Goal: Task Accomplishment & Management: Use online tool/utility

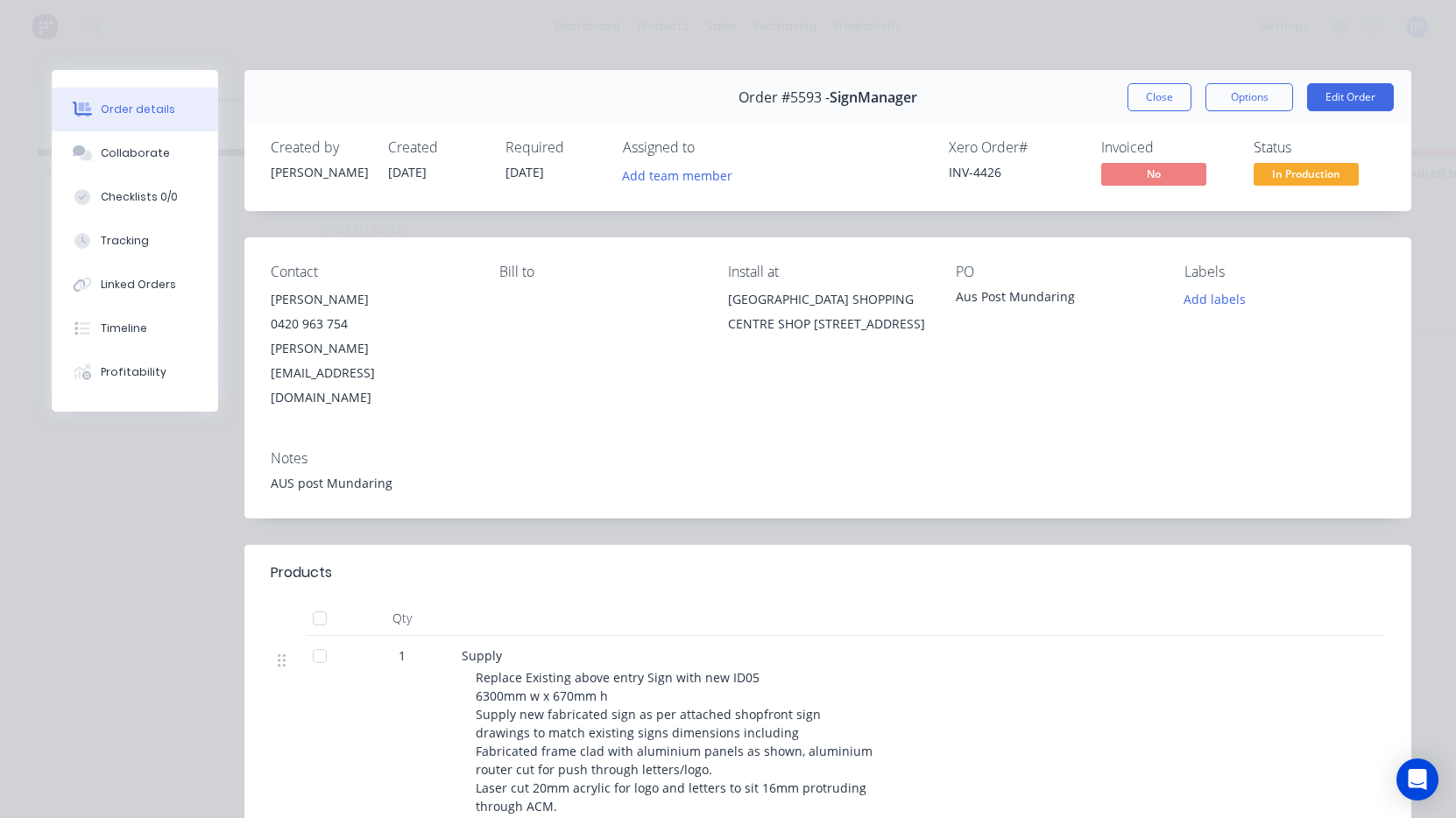
click at [1167, 90] on button "Close" at bounding box center [1159, 98] width 64 height 28
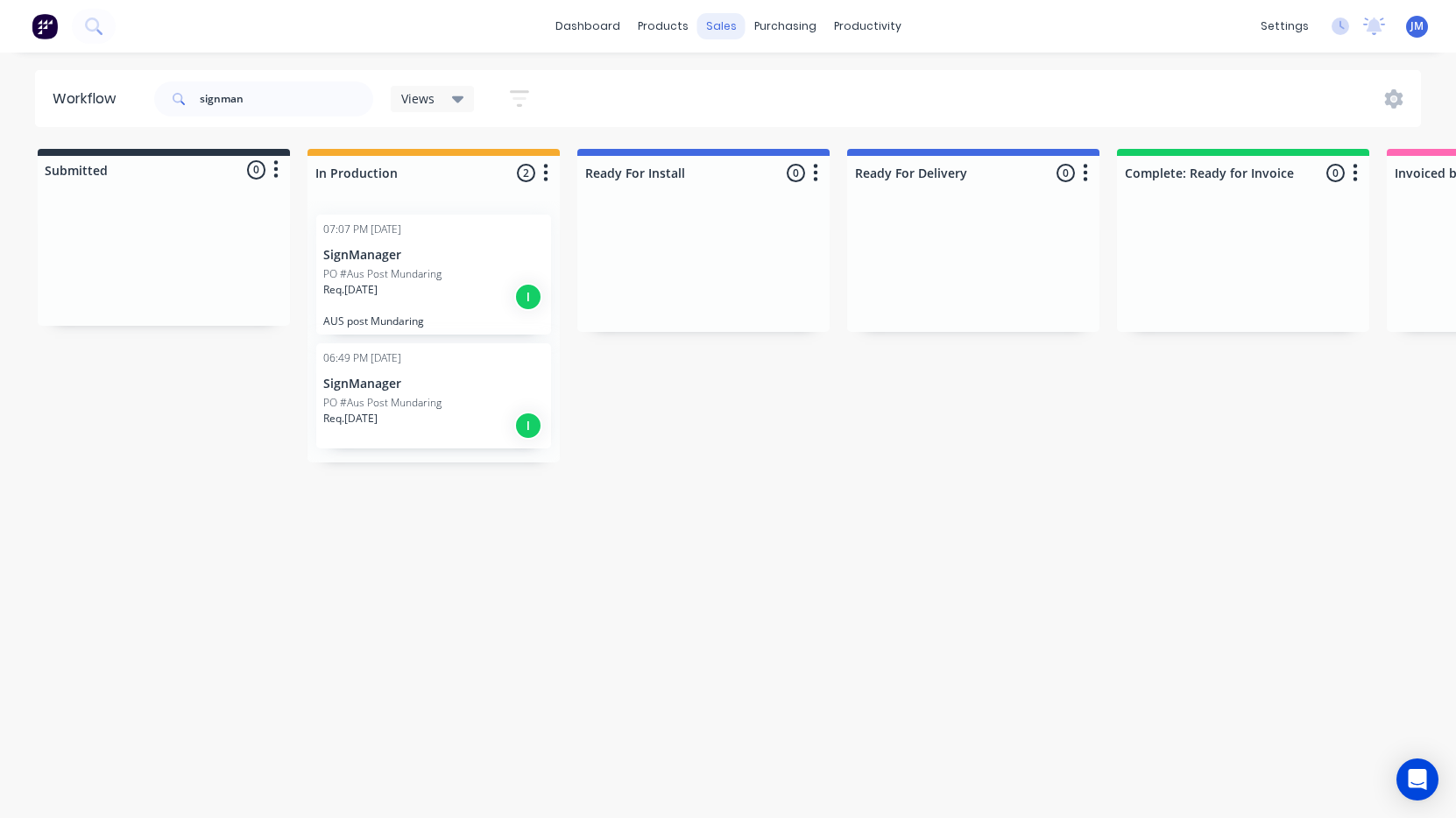
drag, startPoint x: 784, startPoint y: 89, endPoint x: 722, endPoint y: 26, distance: 88.4
click at [722, 26] on div "sales" at bounding box center [721, 27] width 48 height 27
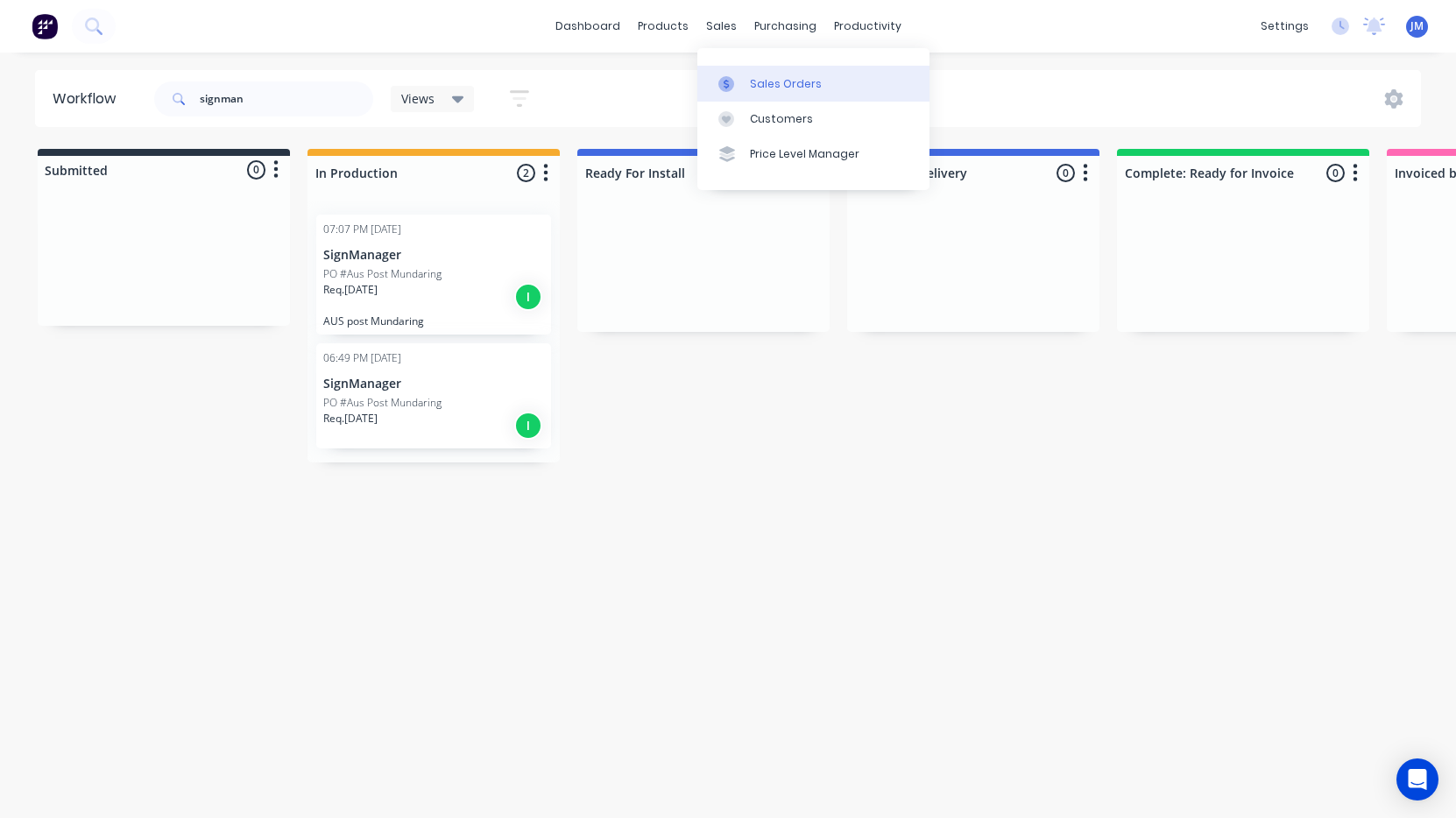
click at [769, 83] on div "Sales Orders" at bounding box center [785, 84] width 72 height 16
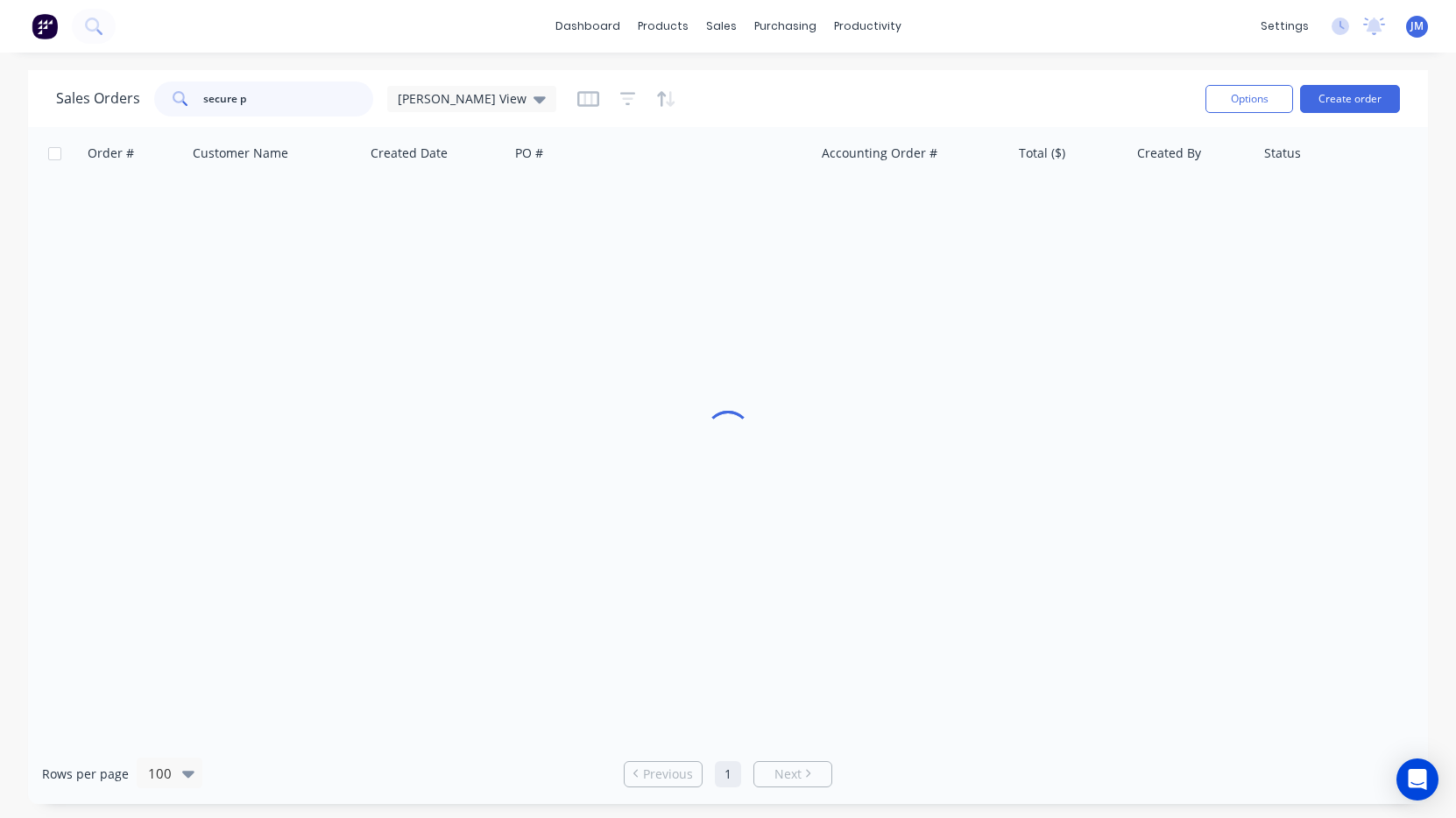
click at [283, 92] on input "secure p" at bounding box center [289, 99] width 171 height 35
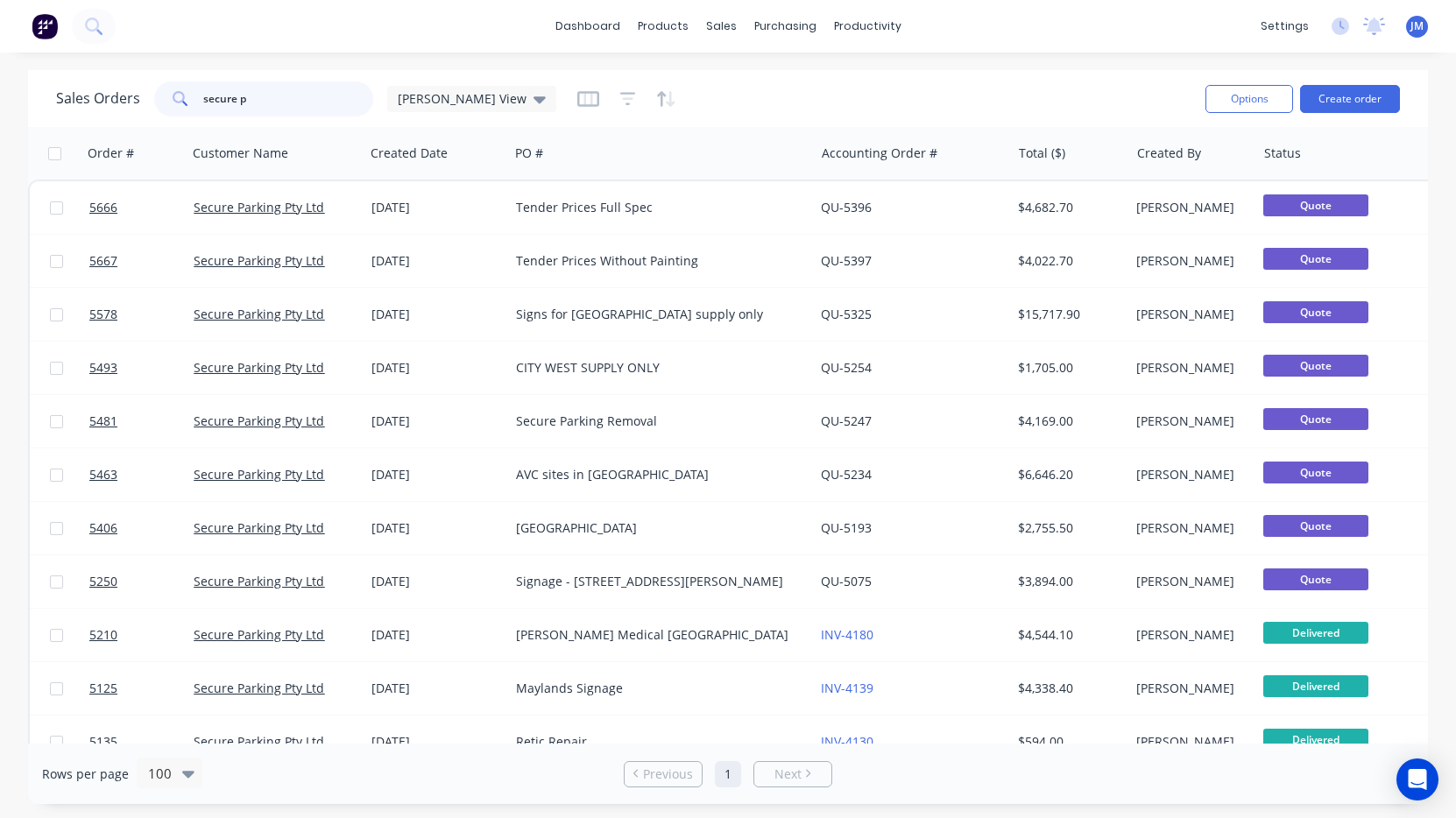
click at [283, 92] on input "secure p" at bounding box center [289, 99] width 171 height 35
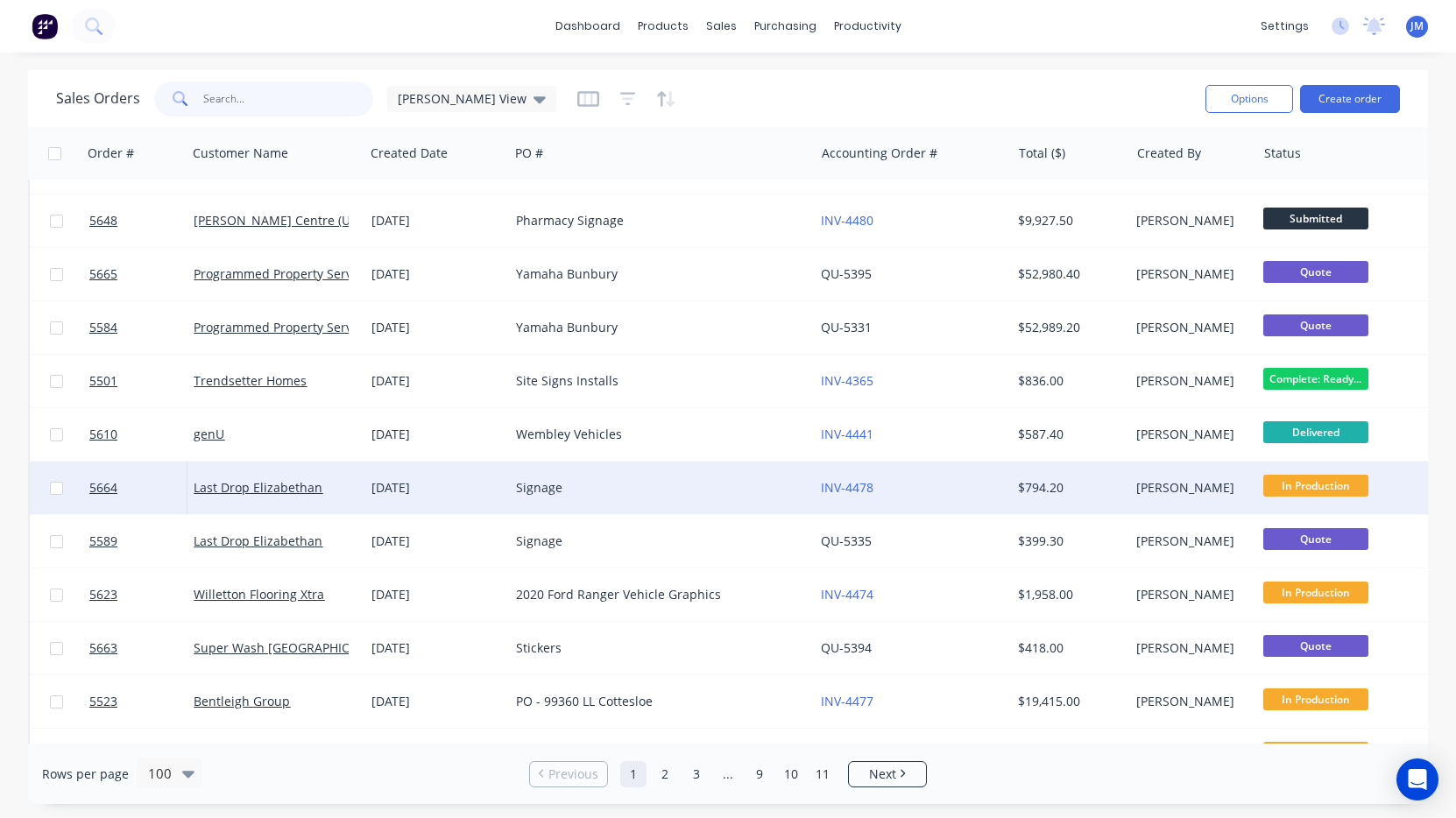
scroll to position [203, 0]
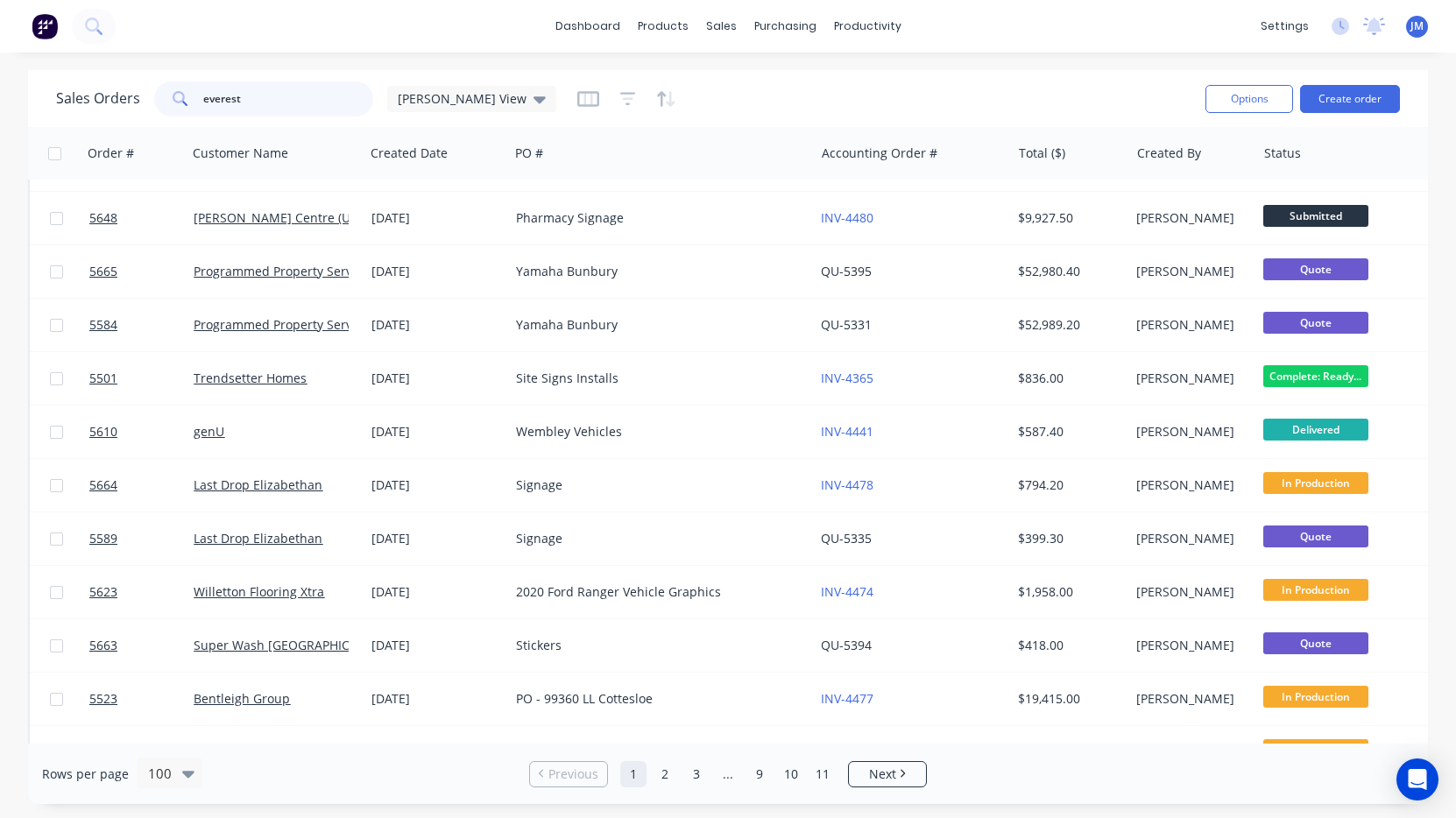
type input "everest"
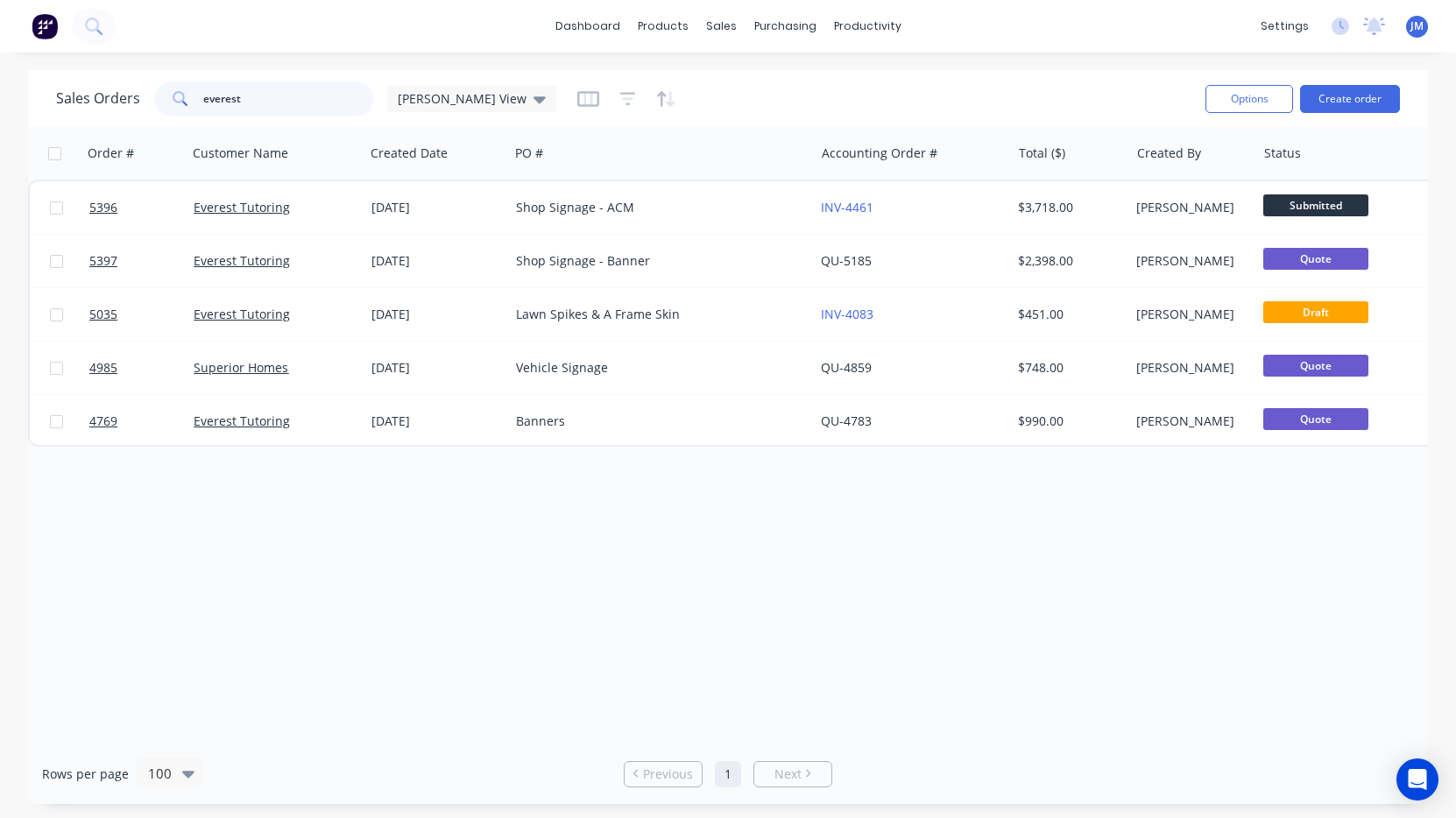
scroll to position [0, 0]
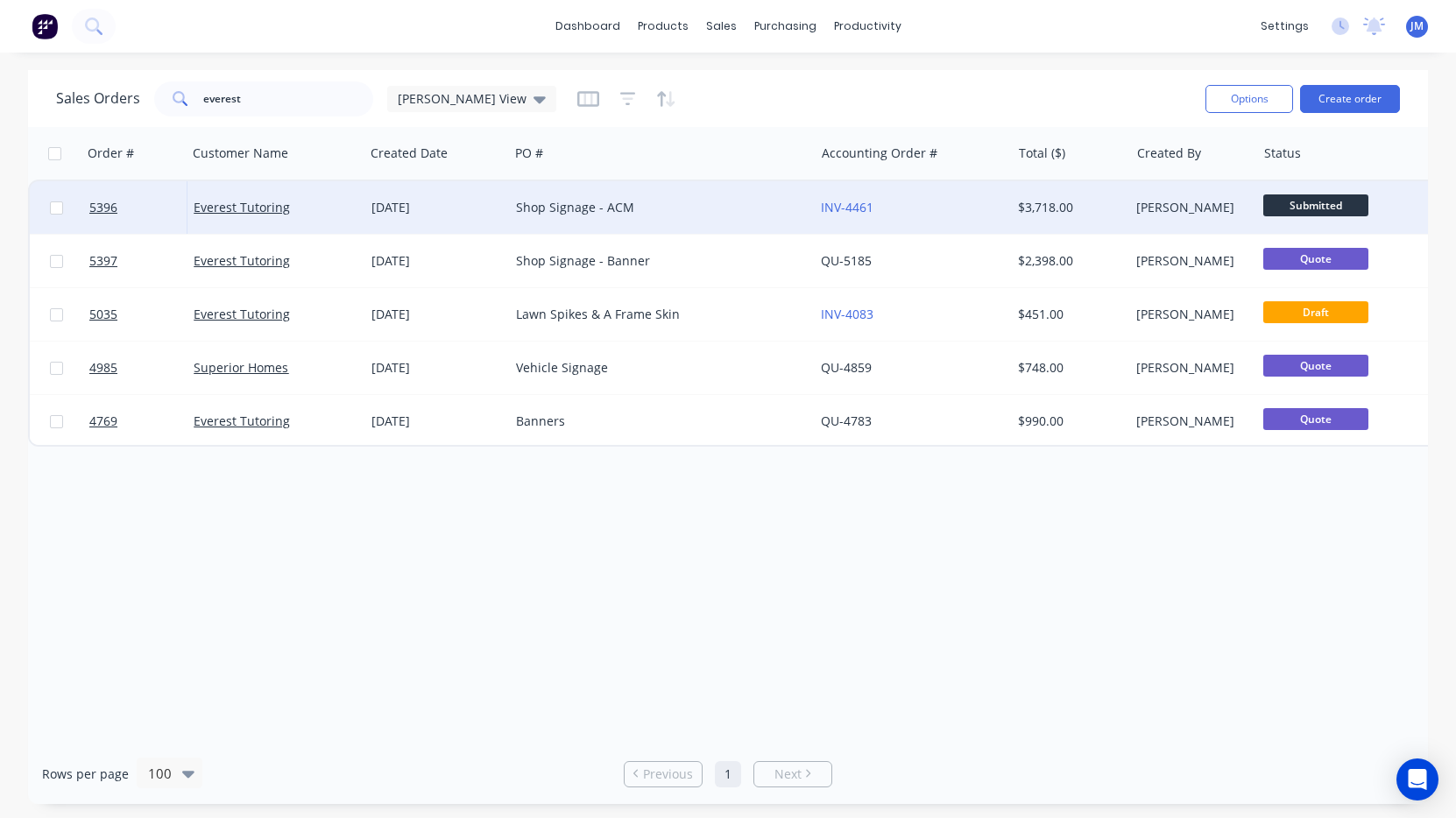
click at [706, 207] on div "Shop Signage - ACM" at bounding box center [655, 208] width 277 height 18
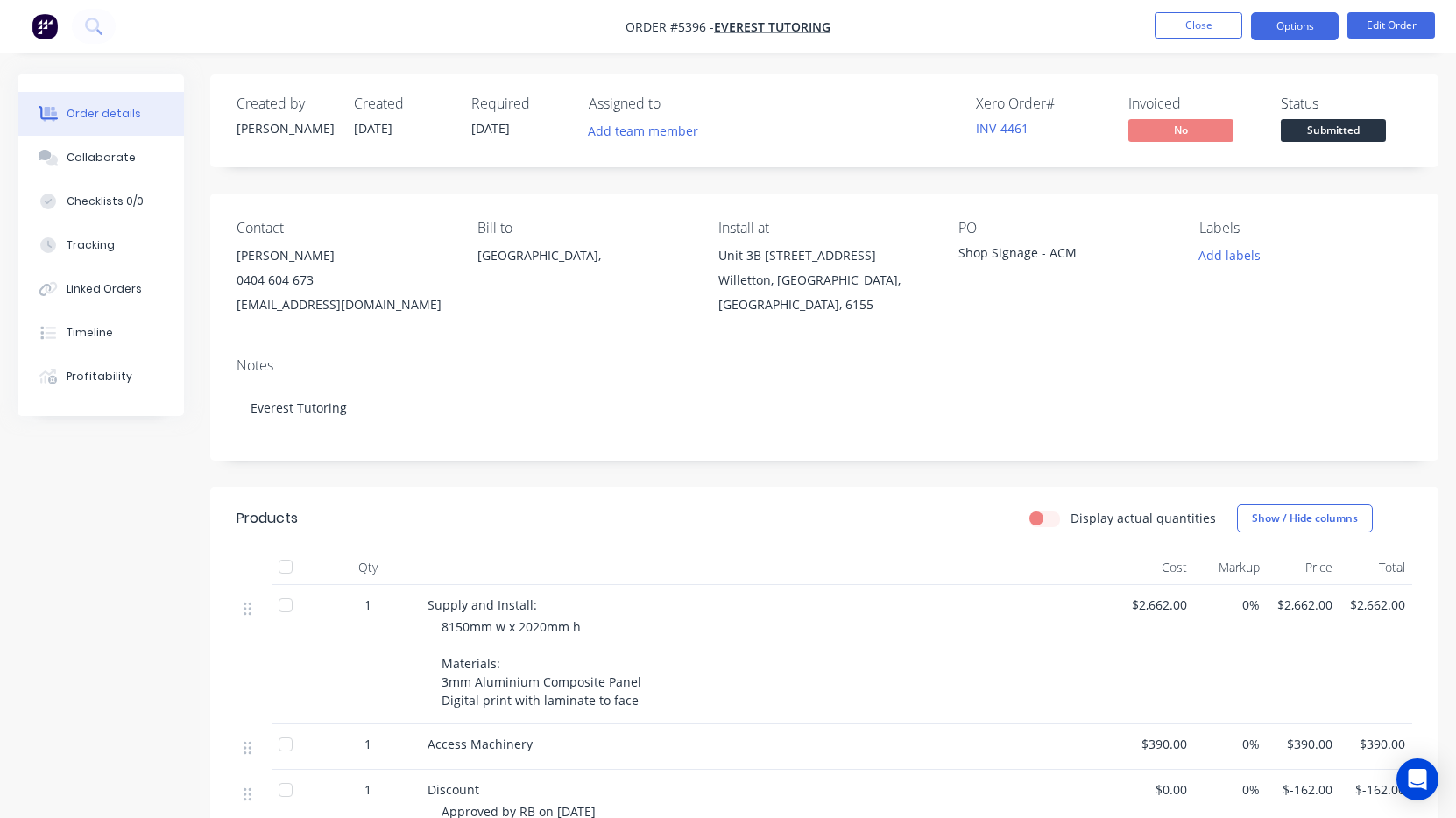
click at [1294, 19] on button "Options" at bounding box center [1295, 27] width 88 height 28
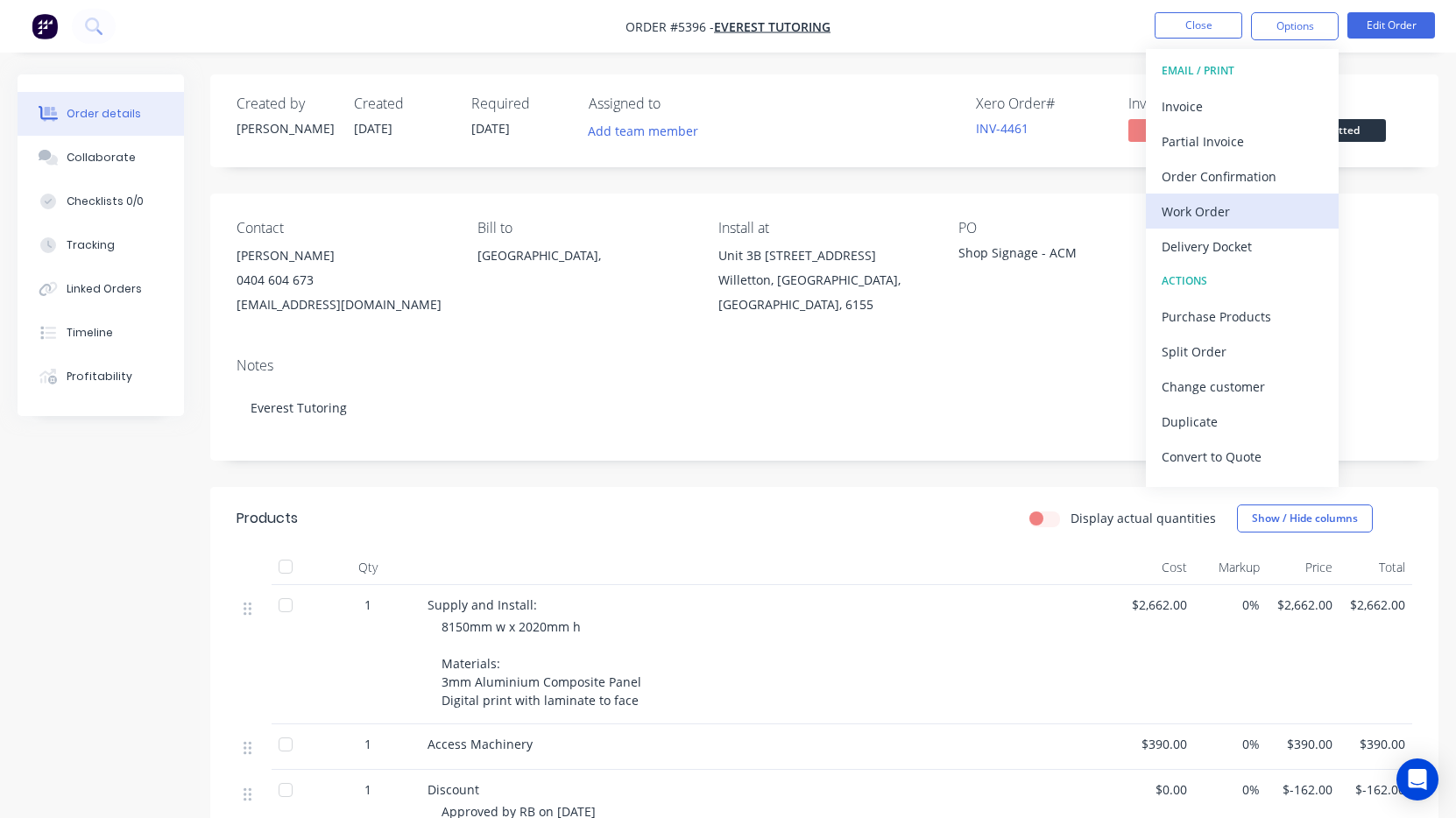
click at [1197, 217] on div "Work Order" at bounding box center [1242, 211] width 161 height 26
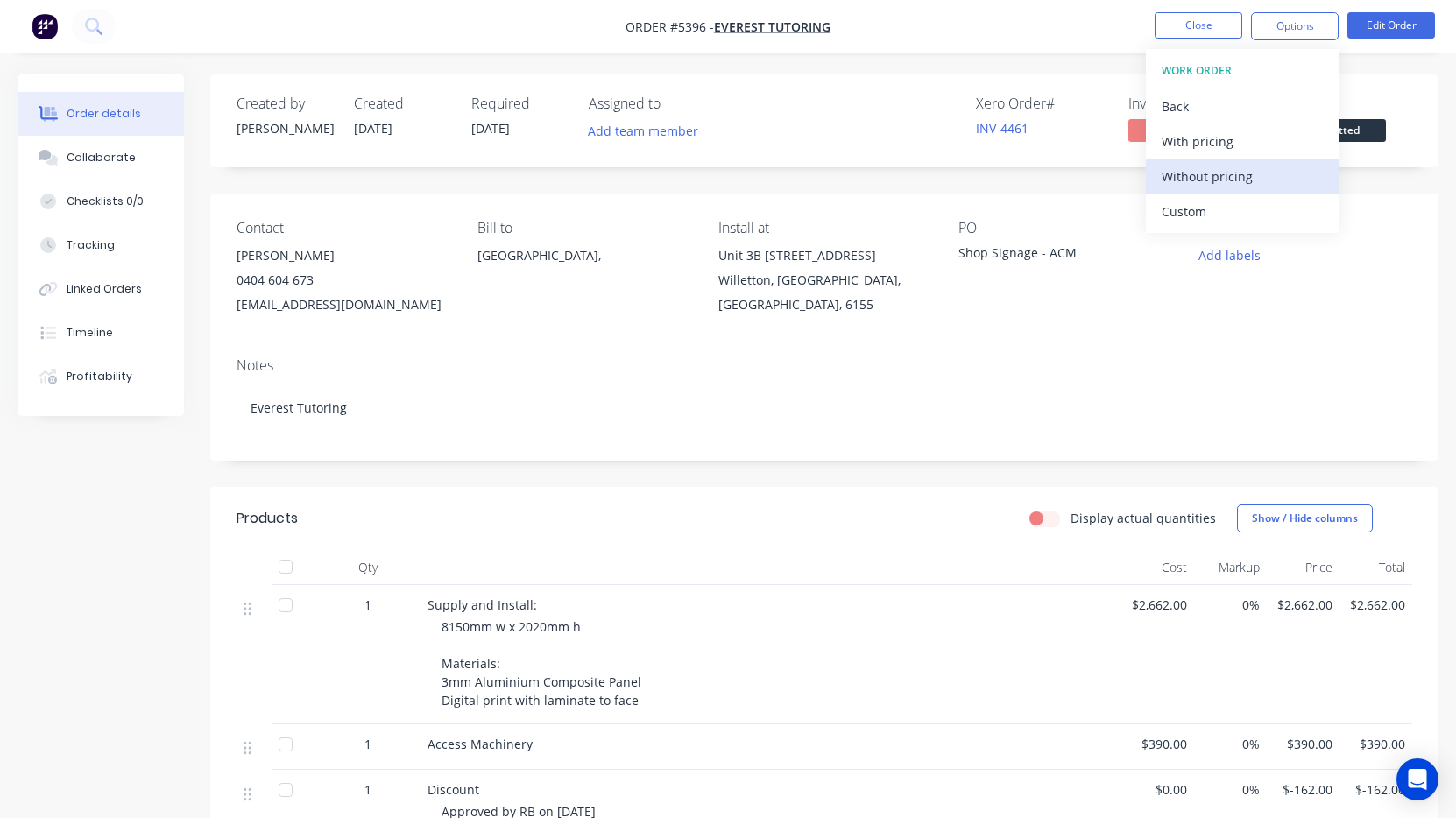
click at [1210, 168] on div "Without pricing" at bounding box center [1242, 176] width 161 height 26
